Goal: Communication & Community: Ask a question

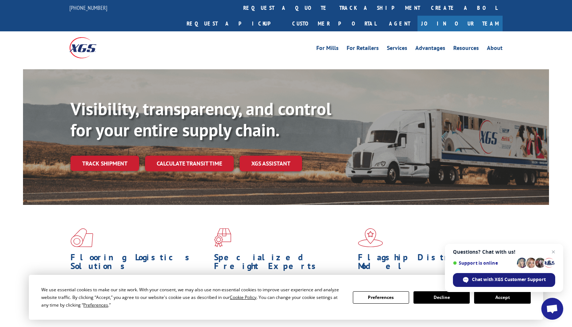
click at [491, 283] on span "Chat with XGS Customer Support" at bounding box center [504, 280] width 102 height 14
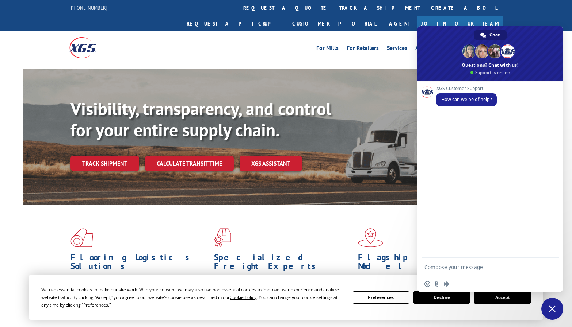
click at [480, 266] on textarea "Compose your message..." at bounding box center [482, 267] width 117 height 18
type textarea "Hi"
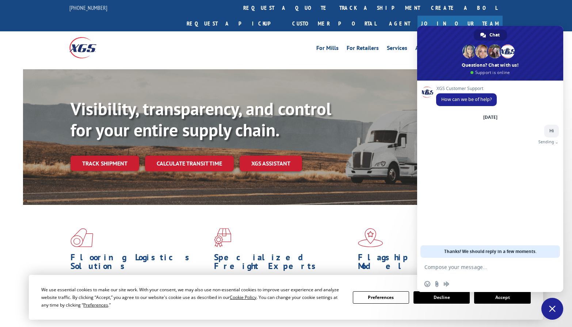
click at [480, 266] on textarea "Compose your message..." at bounding box center [482, 267] width 117 height 18
click at [481, 268] on textarea "Compose your message..." at bounding box center [482, 267] width 117 height 18
paste textarea "524742679"
type textarea "can you please check on Load 524742679"
click at [440, 271] on textarea "Compose your message..." at bounding box center [482, 267] width 117 height 18
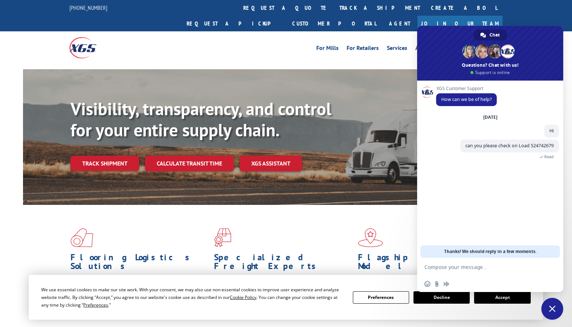
click at [482, 267] on textarea "Compose your message..." at bounding box center [482, 267] width 117 height 18
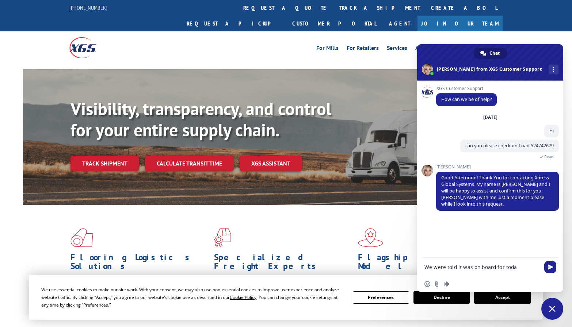
type textarea "We were told it was on board for [DATE]"
type textarea "thanks"
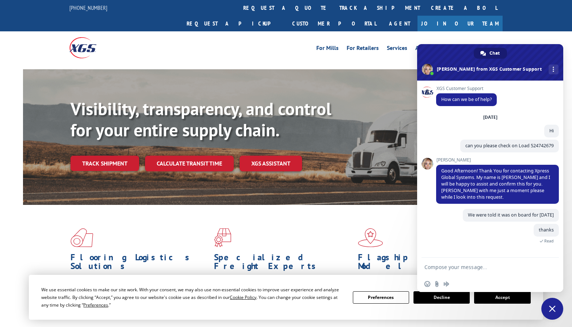
click at [466, 261] on textarea "Compose your message..." at bounding box center [482, 267] width 117 height 18
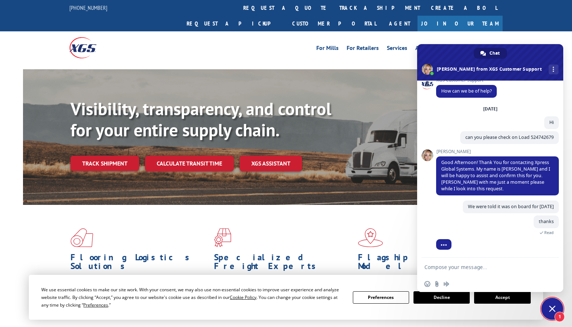
scroll to position [32, 0]
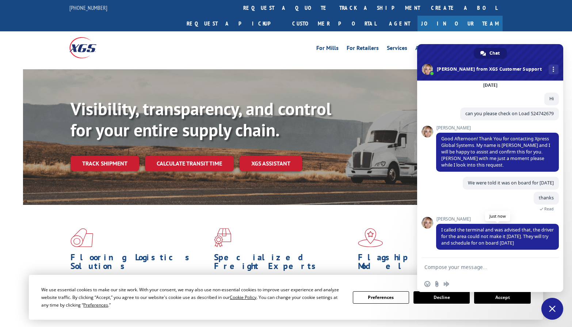
drag, startPoint x: 539, startPoint y: 246, endPoint x: 440, endPoint y: 230, distance: 100.9
click at [440, 230] on span "I called the terminal and was advised that, the driver for the area could not m…" at bounding box center [497, 237] width 123 height 26
copy span "I called the terminal and was advised that, the driver for the area could not m…"
click at [475, 269] on textarea "Compose your message..." at bounding box center [482, 267] width 117 height 18
type textarea "please cancel the request"
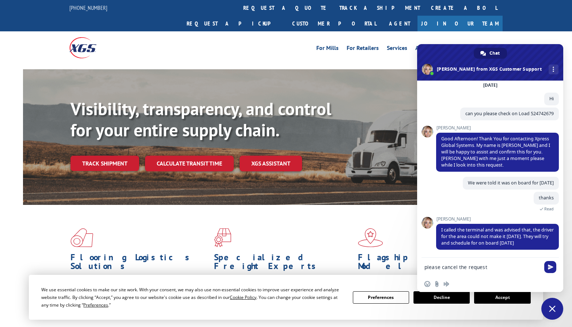
click at [501, 273] on textarea "please cancel the request" at bounding box center [482, 267] width 117 height 18
